Goal: Task Accomplishment & Management: Use online tool/utility

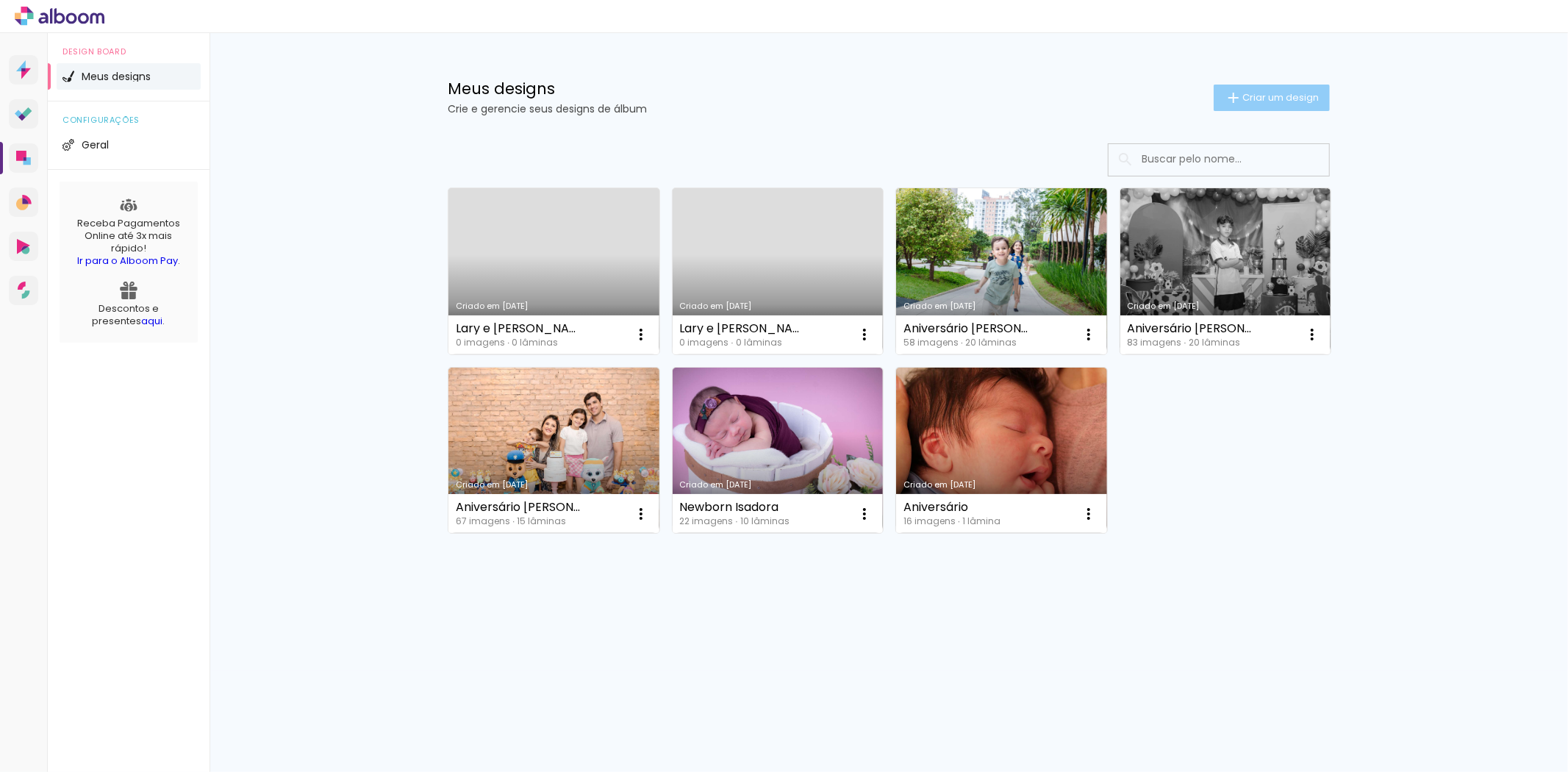
click at [1255, 99] on span "Criar um design" at bounding box center [1281, 97] width 77 height 10
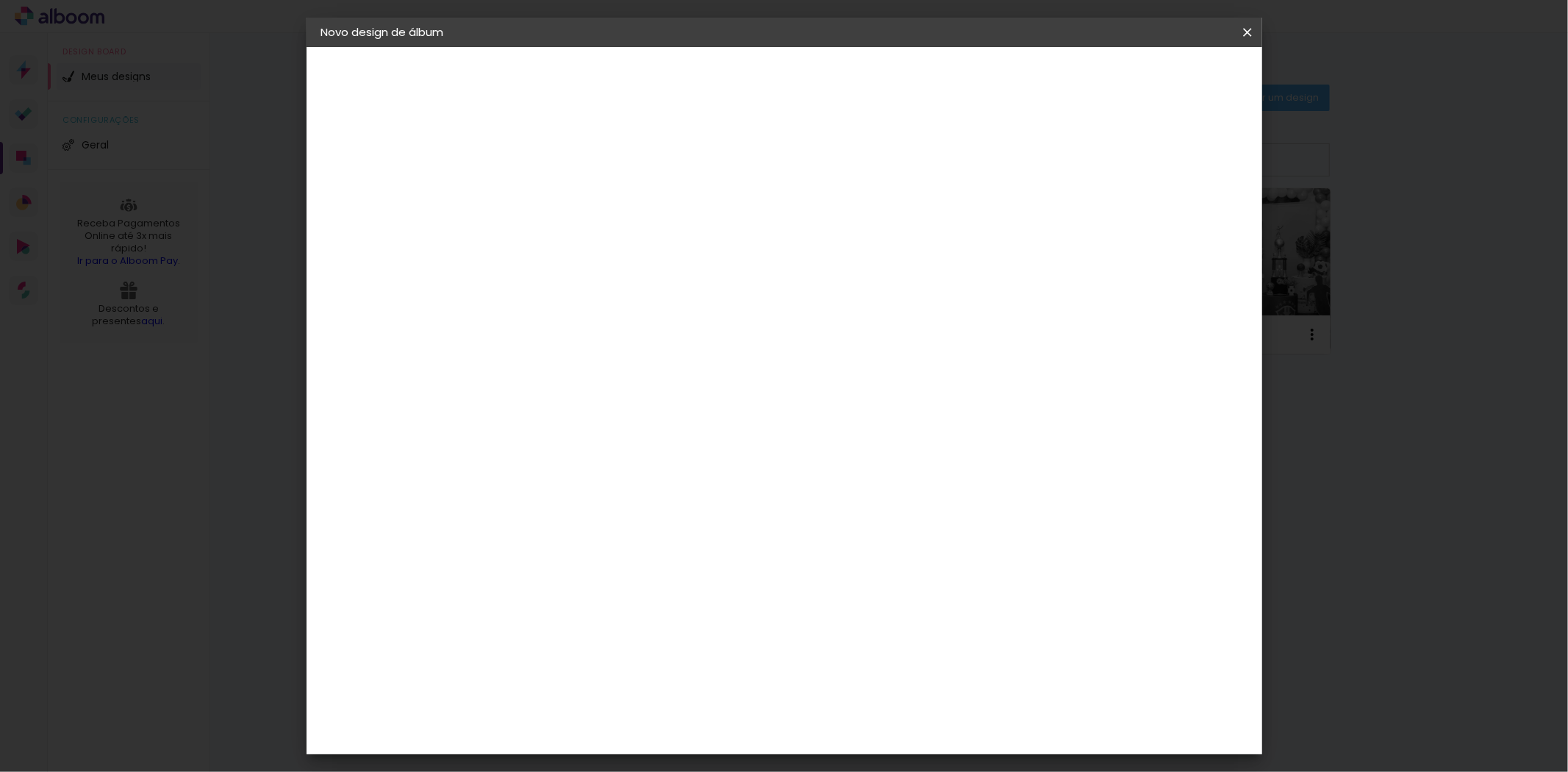
click at [562, 199] on input at bounding box center [562, 197] width 0 height 23
type input "A"
type input "á"
type input "Á"
type paper-input "Á"
